Goal: Transaction & Acquisition: Purchase product/service

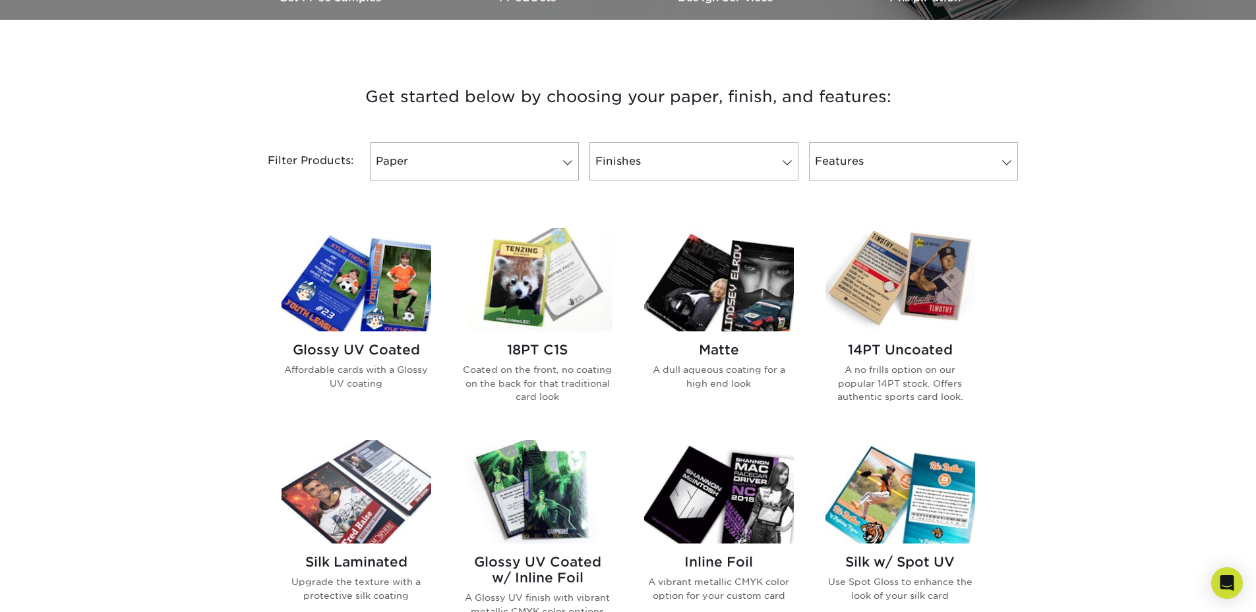
scroll to position [396, 0]
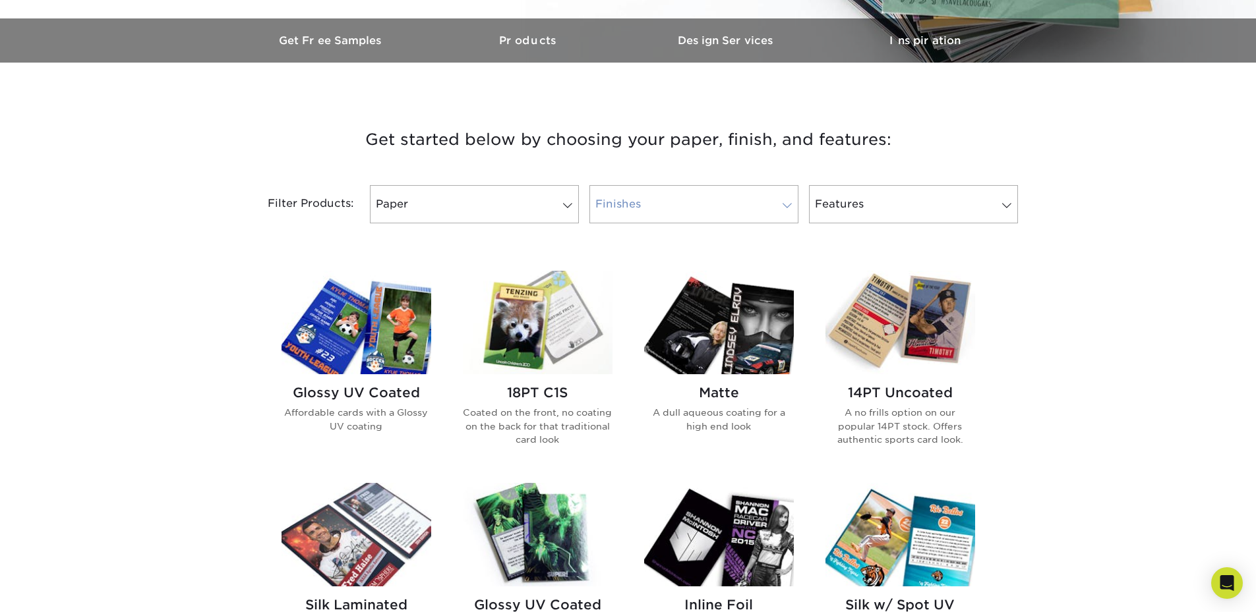
click at [670, 210] on link "Finishes" at bounding box center [693, 204] width 209 height 38
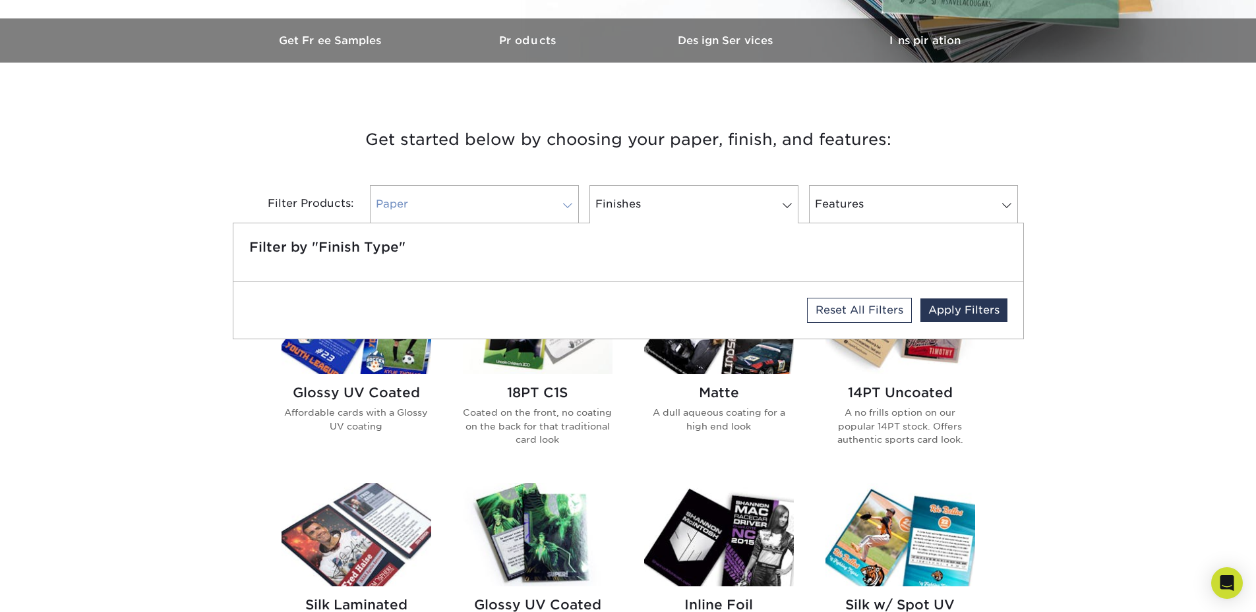
click at [469, 197] on link "Paper" at bounding box center [474, 204] width 209 height 38
click at [219, 223] on div "Get started below by choosing your paper, finish, and features: Filtered Matche…" at bounding box center [628, 585] width 1256 height 983
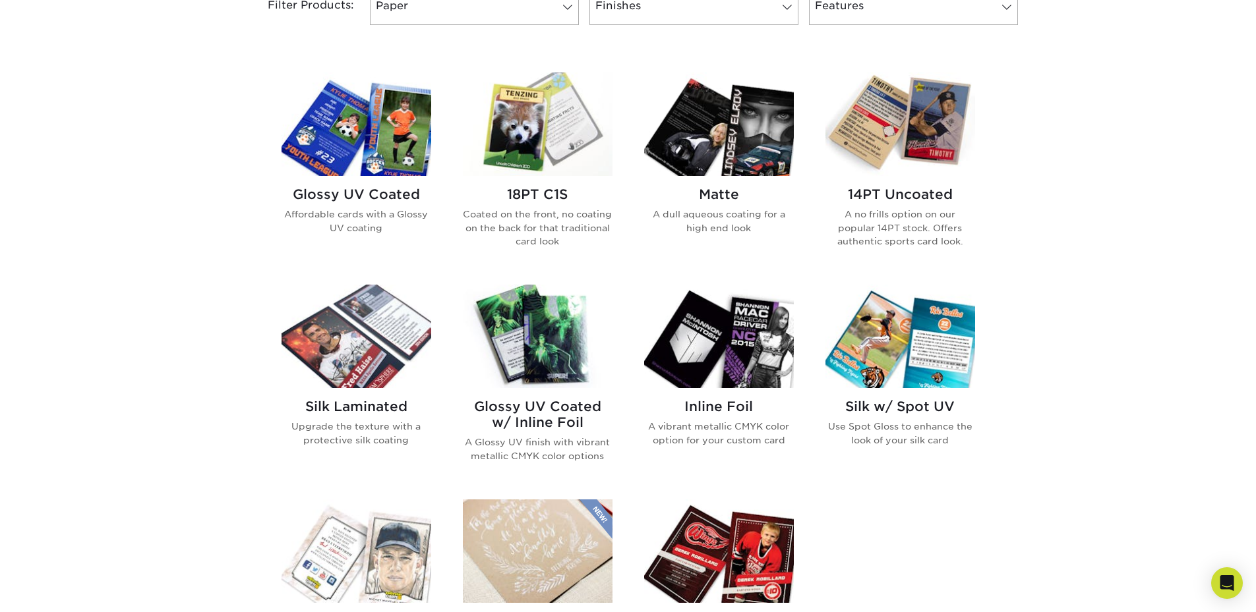
scroll to position [527, 0]
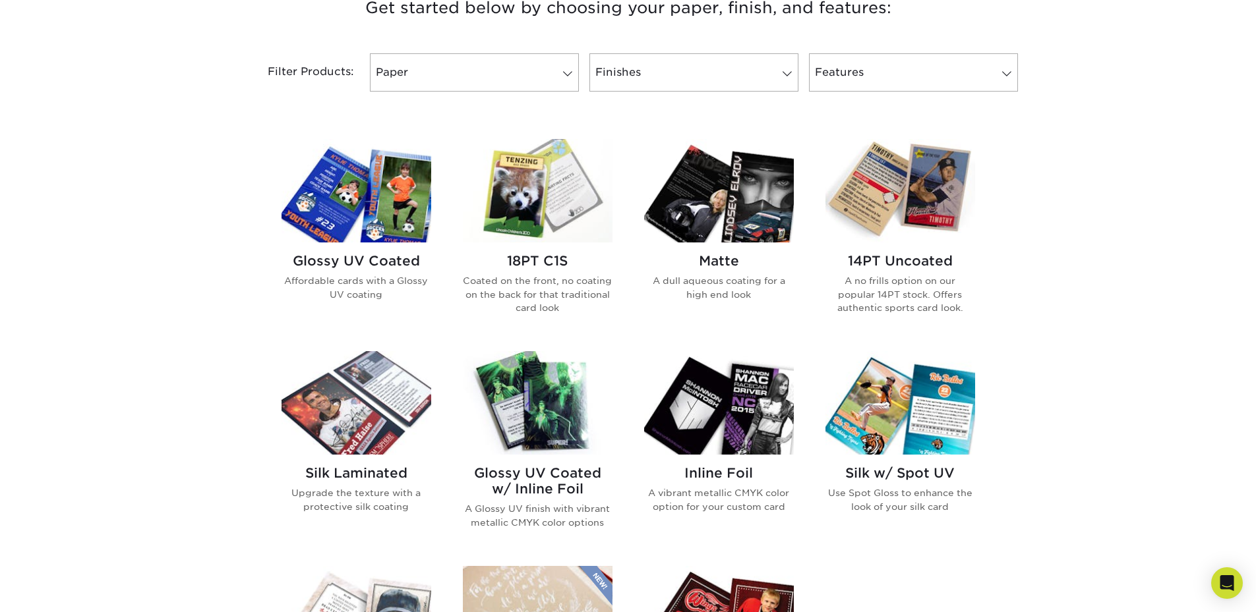
click at [523, 189] on img at bounding box center [538, 190] width 150 height 103
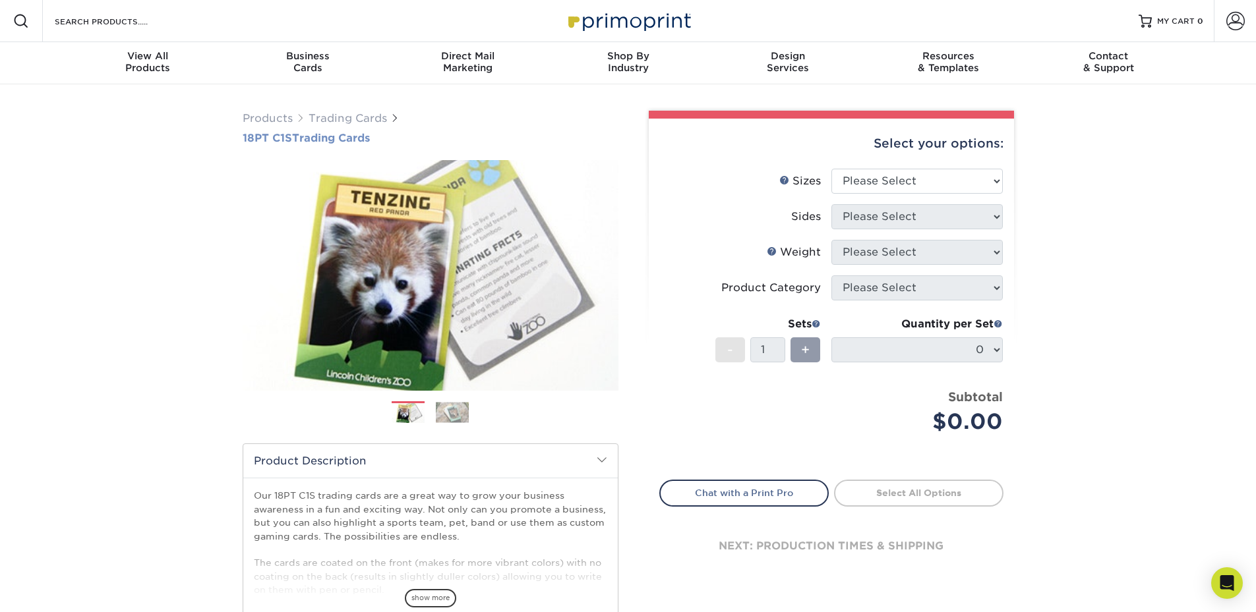
drag, startPoint x: 598, startPoint y: 132, endPoint x: 589, endPoint y: 132, distance: 9.2
